Goal: Transaction & Acquisition: Purchase product/service

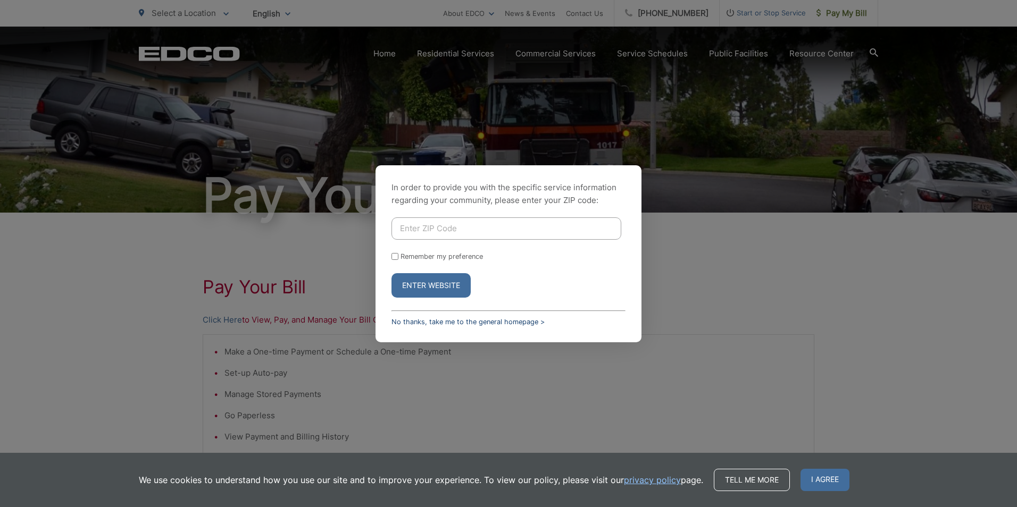
click at [463, 322] on link "No thanks, take me to the general homepage >" at bounding box center [467, 322] width 153 height 8
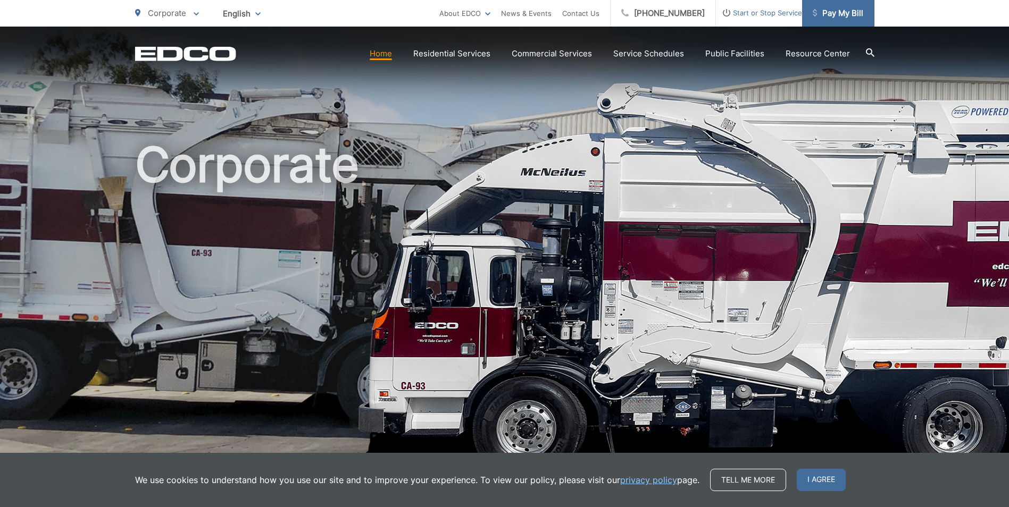
click at [846, 9] on span "Pay My Bill" at bounding box center [838, 13] width 51 height 13
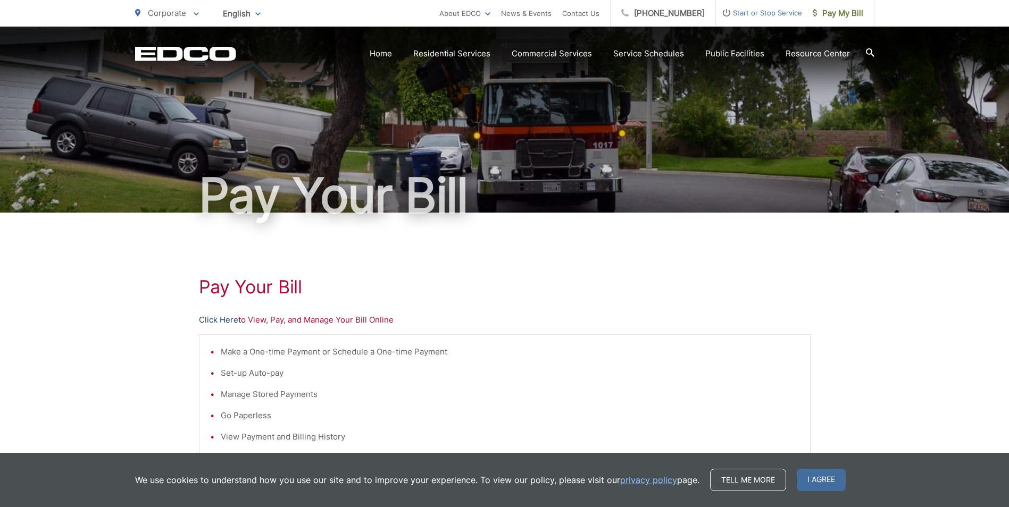
click at [228, 316] on link "Click Here" at bounding box center [218, 320] width 39 height 13
click at [208, 320] on link "Click Here" at bounding box center [218, 320] width 39 height 13
